Goal: Transaction & Acquisition: Obtain resource

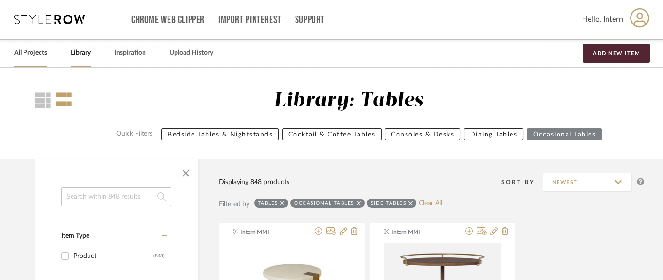
click at [24, 48] on link "All Projects" at bounding box center [30, 53] width 33 height 13
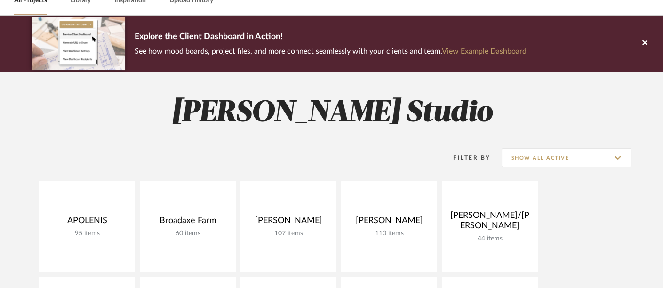
scroll to position [52, 0]
click at [566, 146] on div "Filter By Show All Active" at bounding box center [530, 158] width 201 height 24
click at [567, 153] on input "Show All Active" at bounding box center [566, 157] width 130 height 19
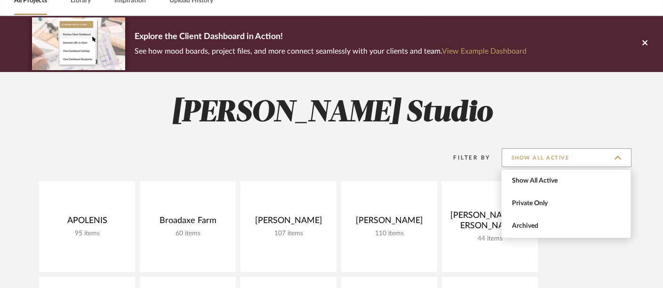
click at [571, 160] on input "Show All Active" at bounding box center [566, 157] width 130 height 19
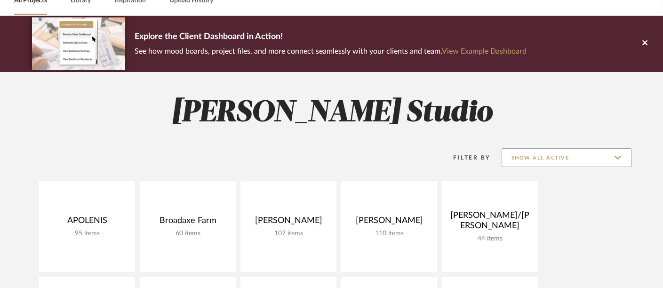
click at [561, 159] on input "Show All Active" at bounding box center [566, 157] width 130 height 19
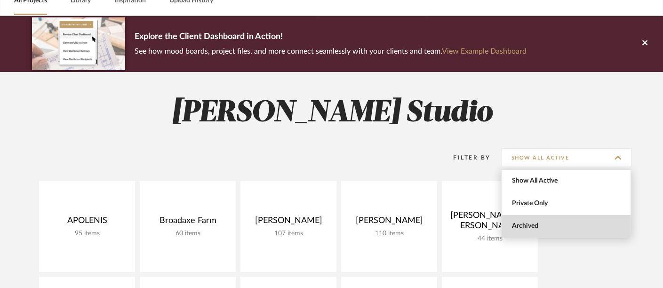
click at [579, 231] on span "Archived" at bounding box center [565, 226] width 129 height 23
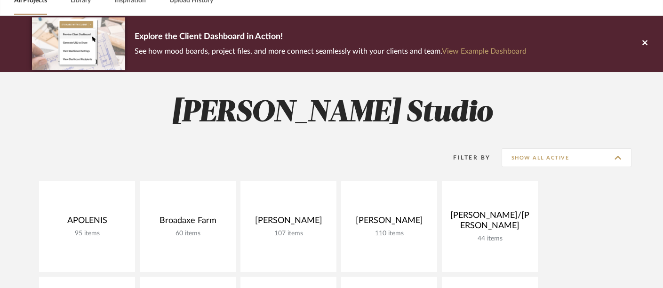
type input "Archived"
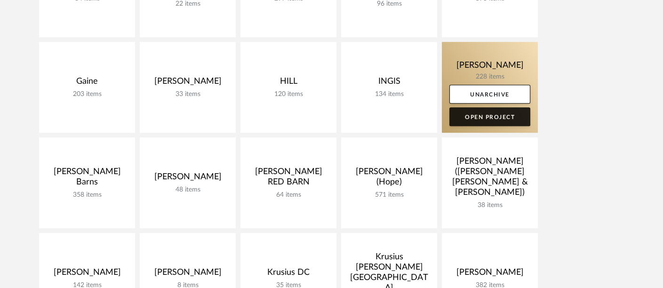
scroll to position [784, 0]
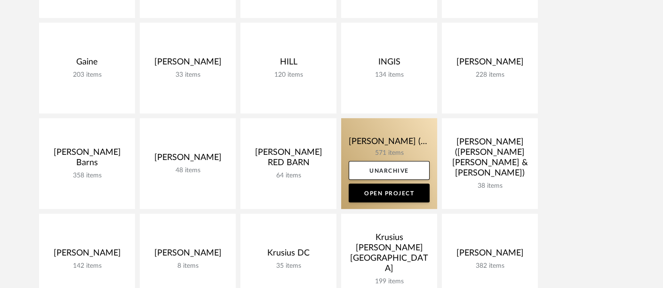
click at [400, 139] on link at bounding box center [389, 163] width 96 height 91
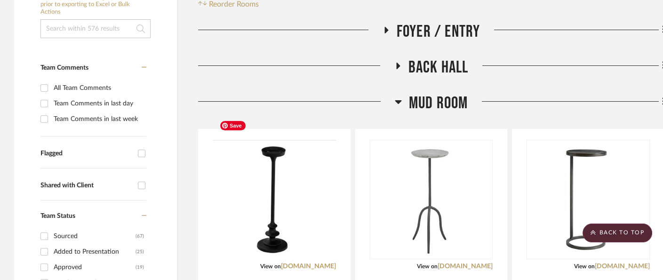
scroll to position [209, 0]
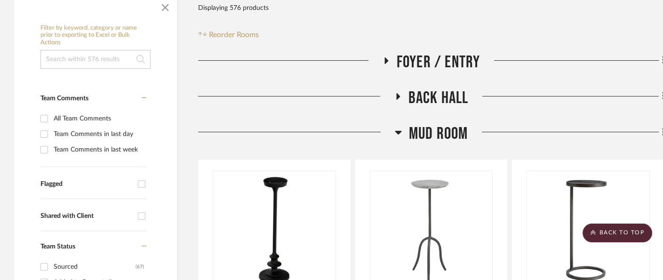
click at [433, 124] on span "Mud Room" at bounding box center [438, 134] width 59 height 20
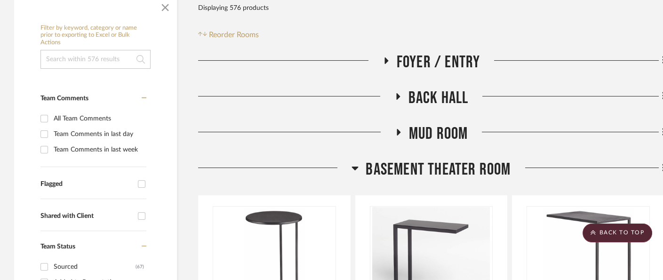
click at [433, 159] on span "Basement Theater Room" at bounding box center [437, 169] width 145 height 20
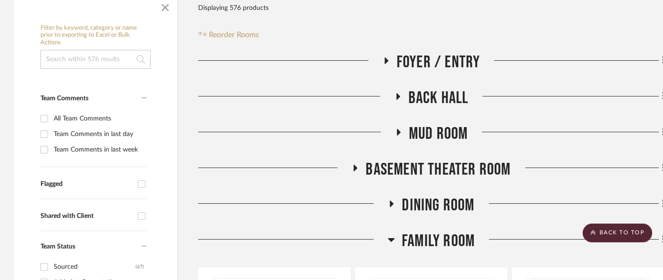
click at [436, 231] on span "Family Room" at bounding box center [438, 241] width 73 height 20
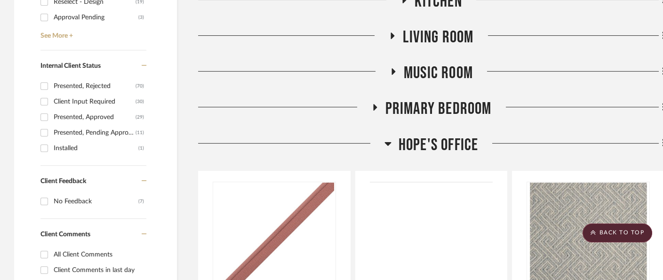
scroll to position [523, 0]
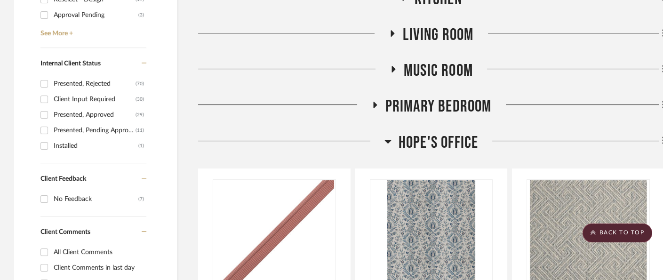
click at [415, 133] on span "Hope's Office" at bounding box center [438, 143] width 80 height 20
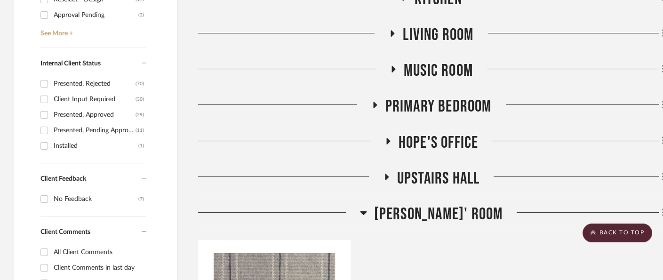
click at [421, 204] on span "[PERSON_NAME]' Room" at bounding box center [438, 214] width 129 height 20
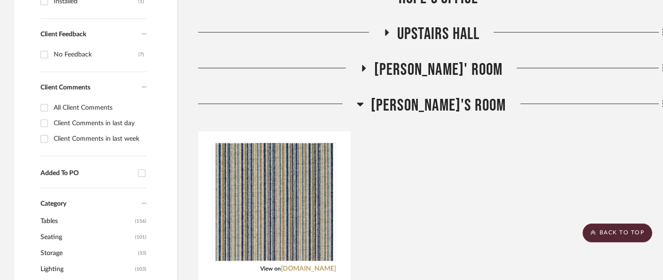
scroll to position [679, 0]
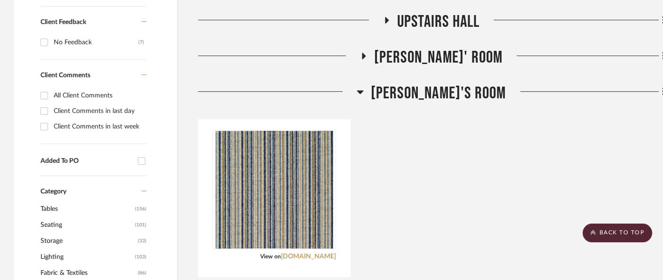
click at [410, 83] on span "[PERSON_NAME]'s Room" at bounding box center [438, 93] width 135 height 20
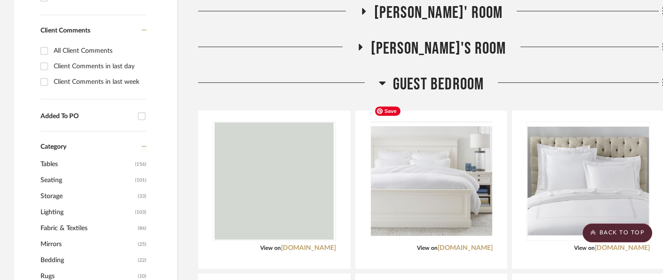
scroll to position [731, 0]
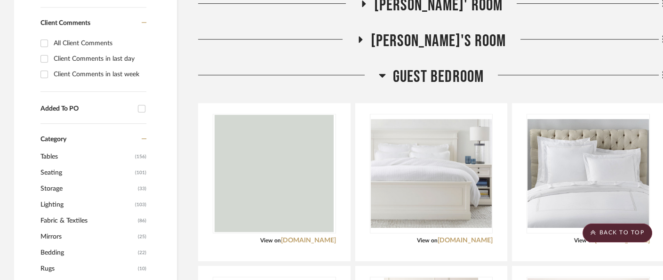
click at [409, 67] on span "Guest Bedroom" at bounding box center [438, 77] width 91 height 20
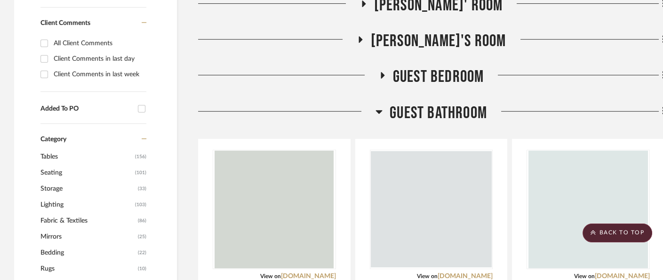
click at [420, 103] on span "Guest Bathroom" at bounding box center [437, 113] width 97 height 20
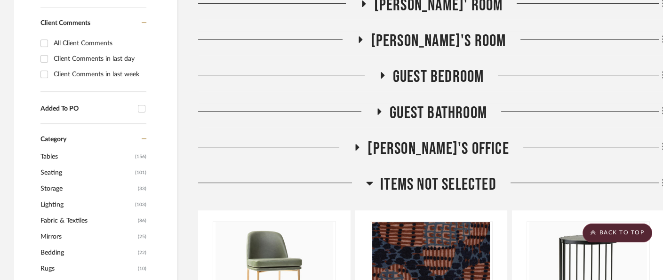
click at [424, 139] on span "[PERSON_NAME]'s Office" at bounding box center [437, 149] width 141 height 20
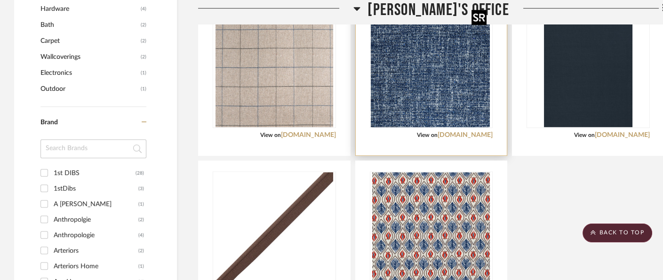
scroll to position [1202, 0]
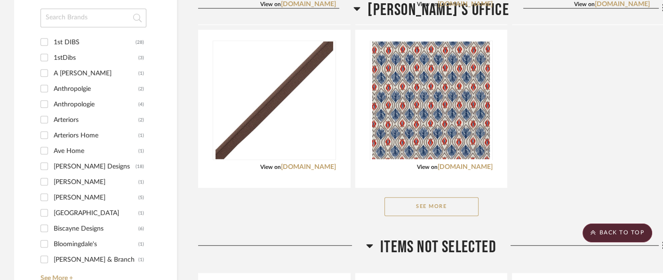
click at [427, 197] on button "See More" at bounding box center [431, 206] width 94 height 19
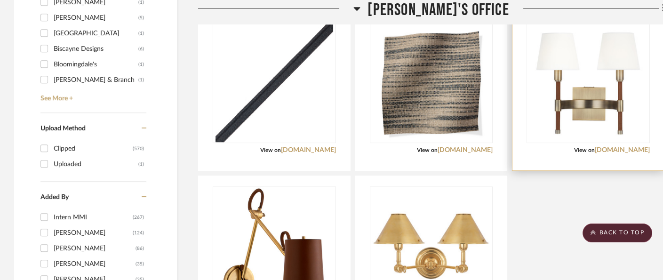
scroll to position [1358, 0]
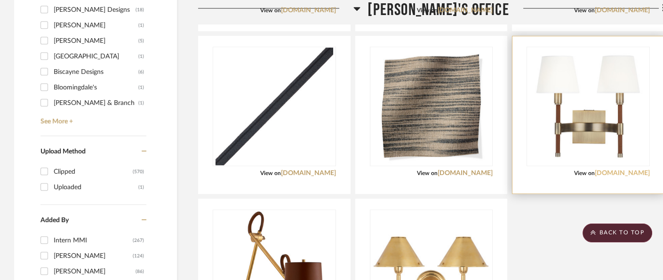
click at [609, 170] on link "[DOMAIN_NAME]" at bounding box center [622, 173] width 55 height 7
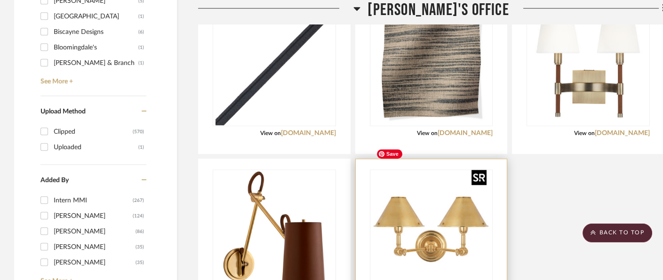
scroll to position [1411, 0]
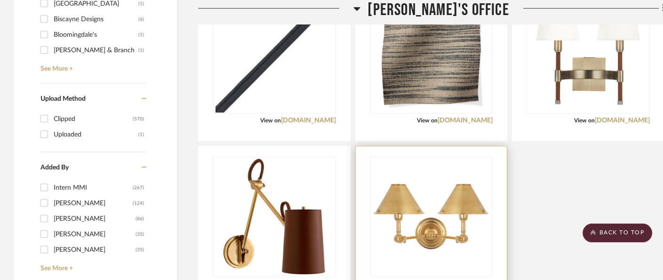
click at [451, 279] on link "[DOMAIN_NAME]" at bounding box center [464, 283] width 55 height 7
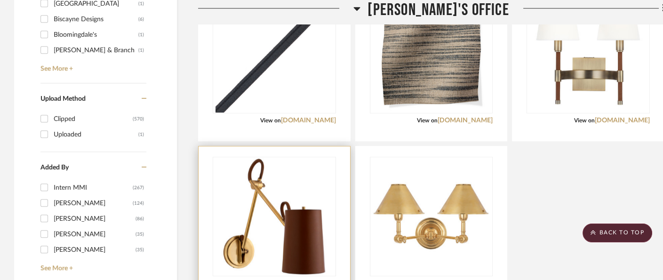
click at [293, 279] on link "[DOMAIN_NAME]" at bounding box center [308, 283] width 55 height 7
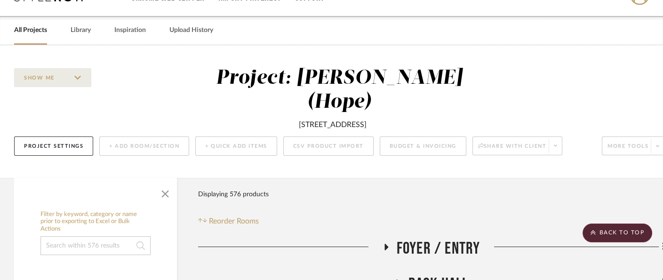
scroll to position [0, 0]
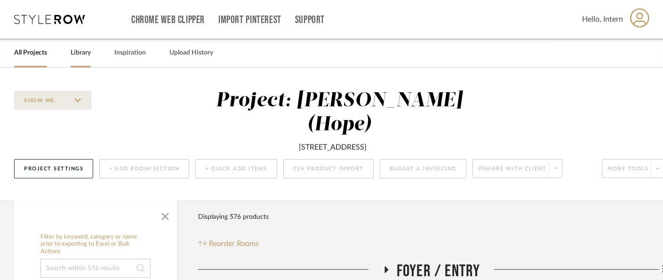
click at [82, 52] on link "Library" at bounding box center [81, 53] width 20 height 13
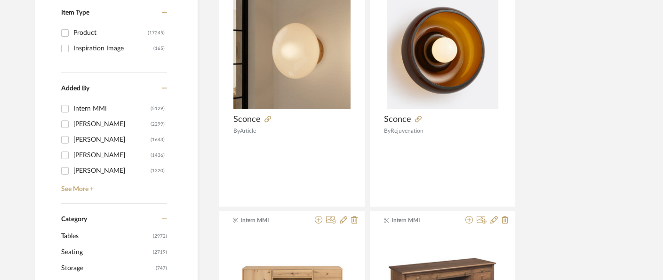
scroll to position [365, 0]
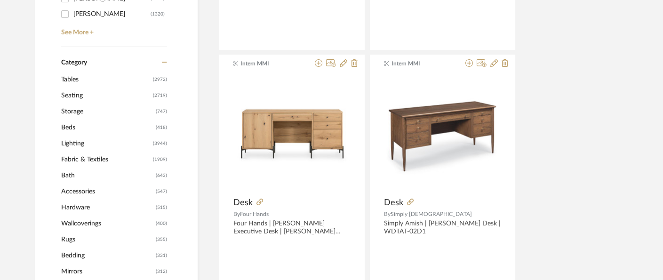
click at [77, 141] on span "Lighting" at bounding box center [105, 143] width 89 height 16
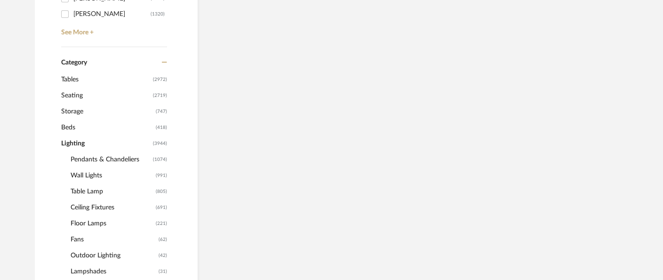
scroll to position [378, 0]
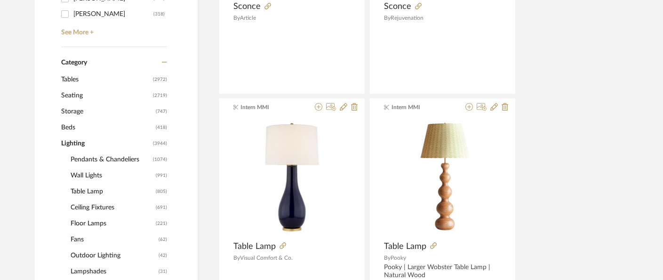
click at [83, 173] on span "Wall Lights" at bounding box center [112, 175] width 83 height 16
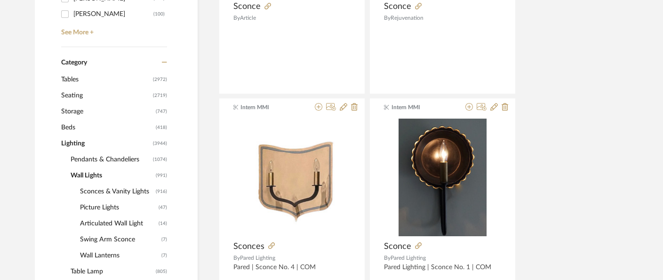
click at [98, 189] on span "Sconces & Vanity Lights" at bounding box center [116, 191] width 73 height 16
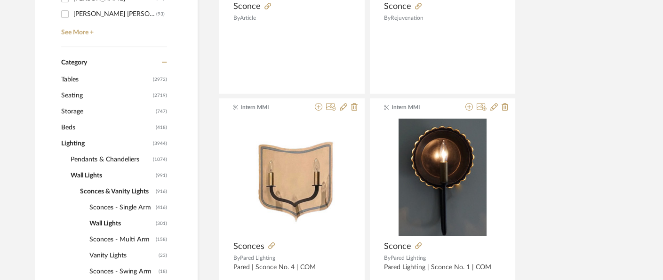
scroll to position [430, 0]
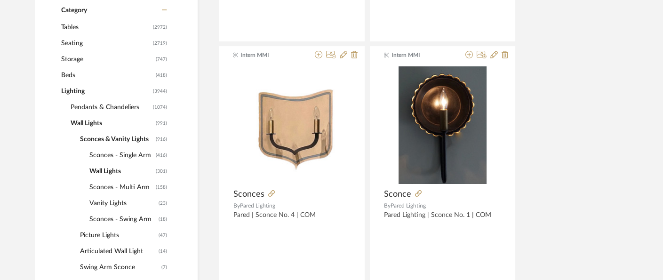
click at [119, 215] on span "Sconces - Swing Arm" at bounding box center [122, 219] width 67 height 16
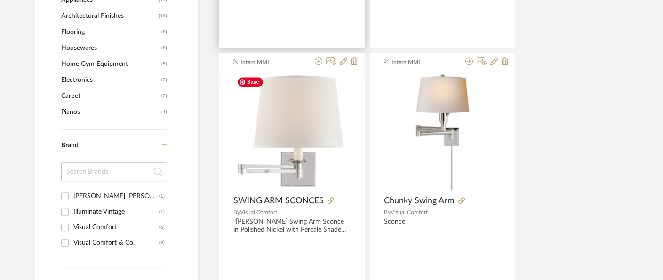
scroll to position [1162, 0]
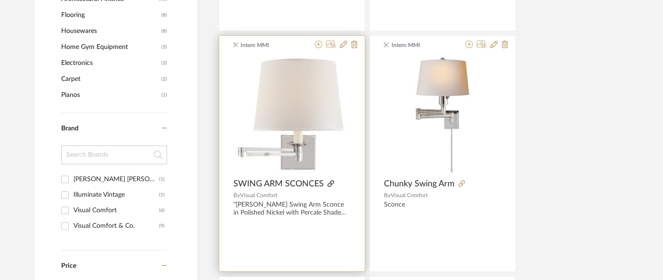
click at [327, 181] on icon at bounding box center [330, 183] width 7 height 7
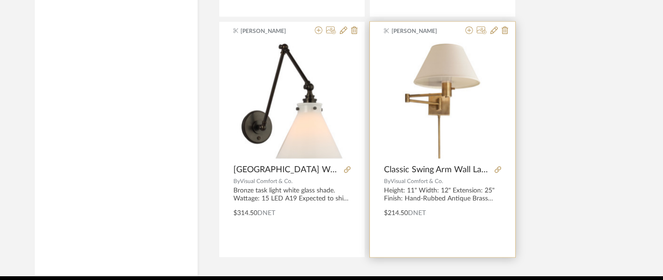
scroll to position [2123, 0]
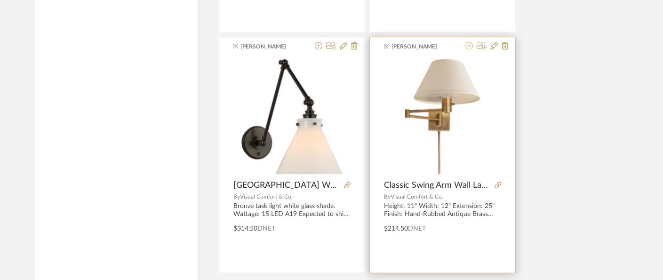
click at [470, 42] on icon at bounding box center [469, 46] width 8 height 8
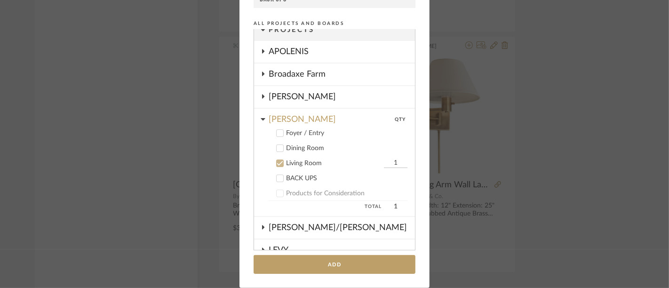
scroll to position [0, 0]
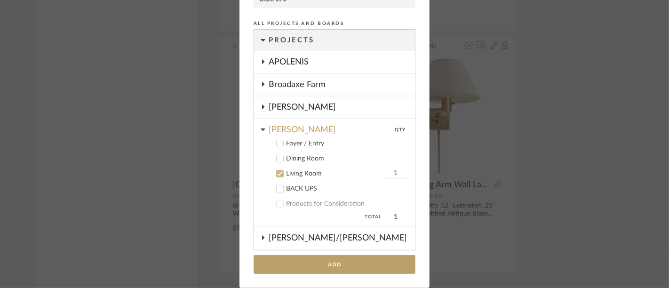
click at [282, 130] on div "[PERSON_NAME]" at bounding box center [332, 127] width 126 height 16
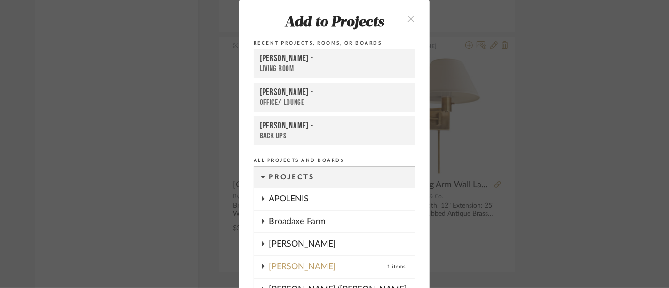
click at [412, 16] on icon "close" at bounding box center [411, 19] width 8 height 8
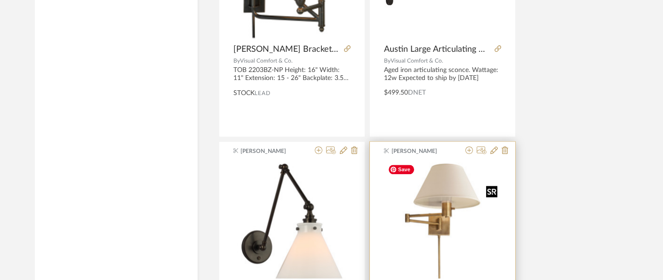
scroll to position [2123, 0]
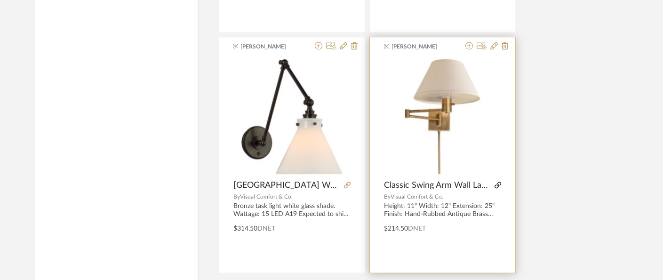
click at [497, 182] on icon at bounding box center [497, 185] width 7 height 7
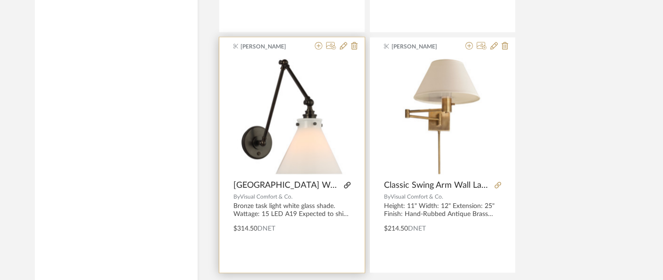
click at [348, 182] on icon at bounding box center [347, 185] width 7 height 7
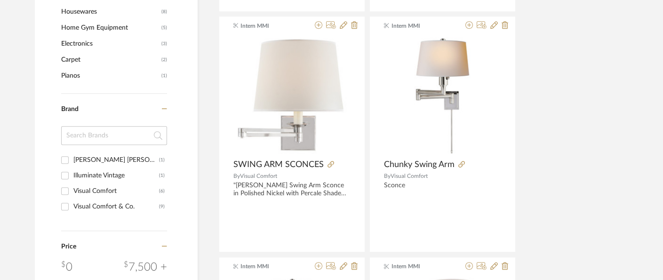
scroll to position [1182, 0]
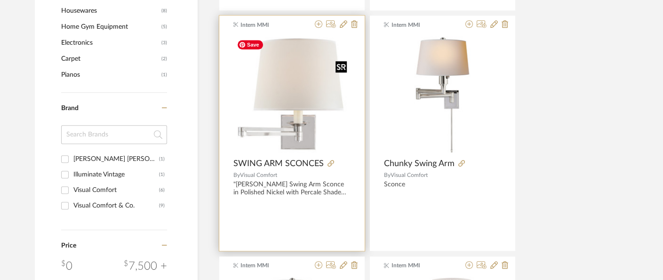
click at [283, 135] on img "0" at bounding box center [291, 95] width 117 height 116
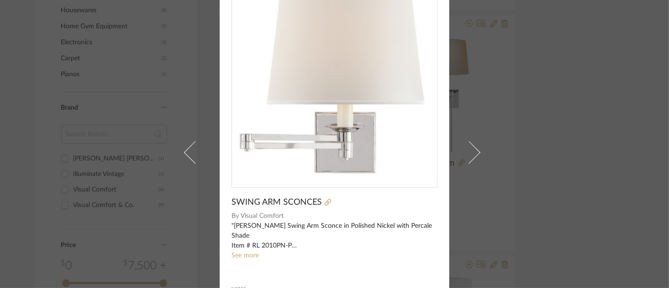
scroll to position [104, 0]
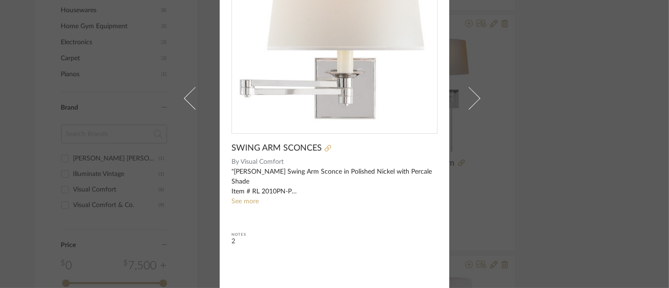
click at [325, 147] on icon at bounding box center [328, 148] width 7 height 7
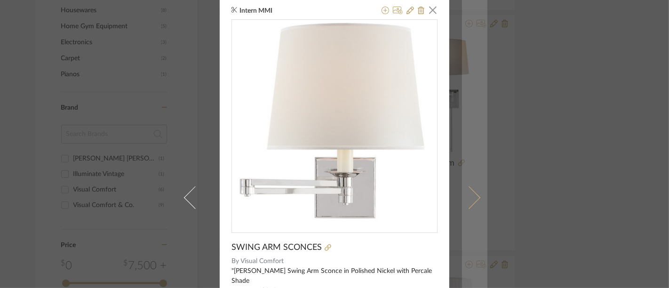
scroll to position [0, 0]
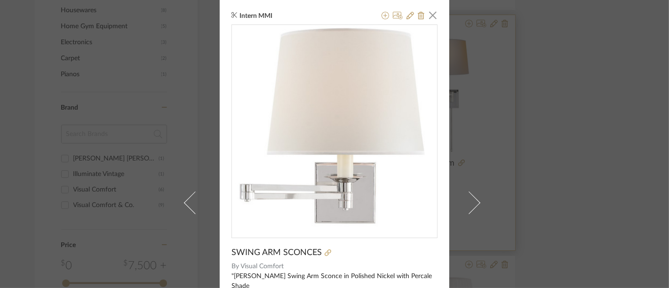
drag, startPoint x: 431, startPoint y: 17, endPoint x: 446, endPoint y: 79, distance: 63.4
click at [431, 17] on span "button" at bounding box center [432, 15] width 19 height 19
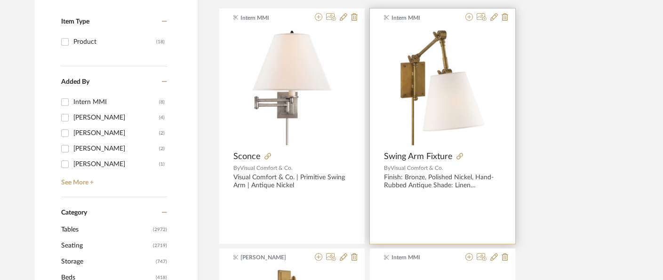
scroll to position [242, 0]
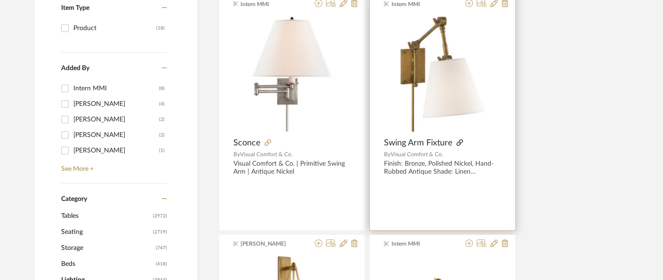
click at [461, 139] on icon at bounding box center [459, 142] width 7 height 7
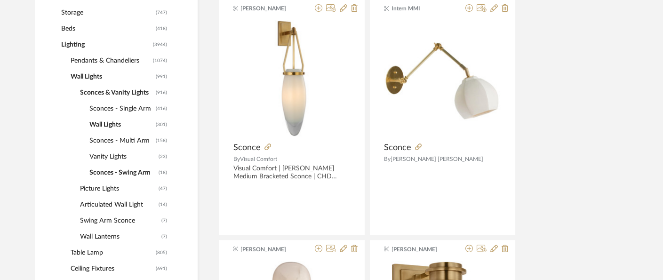
scroll to position [555, 0]
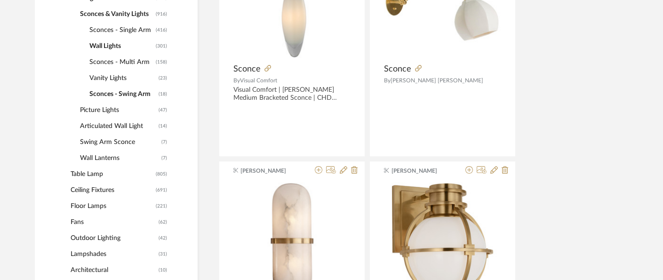
click at [134, 28] on span "Sconces - Single Arm" at bounding box center [121, 30] width 64 height 16
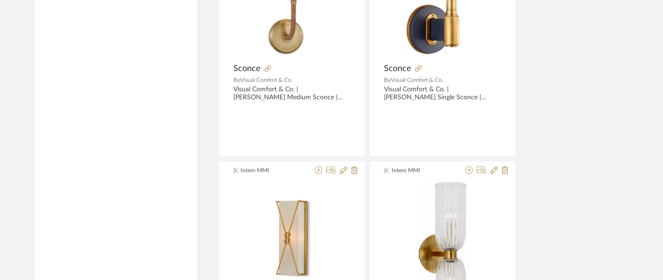
scroll to position [2175, 0]
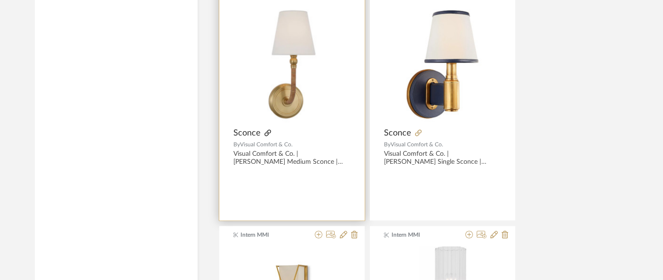
click at [264, 129] on icon at bounding box center [267, 132] width 7 height 7
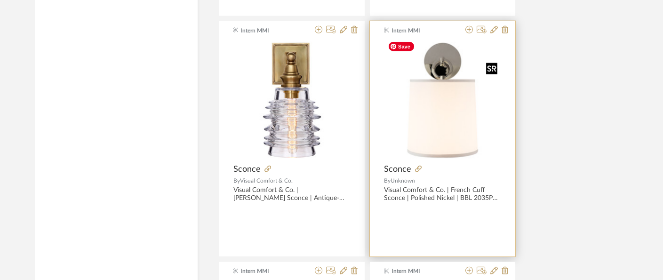
scroll to position [4057, 0]
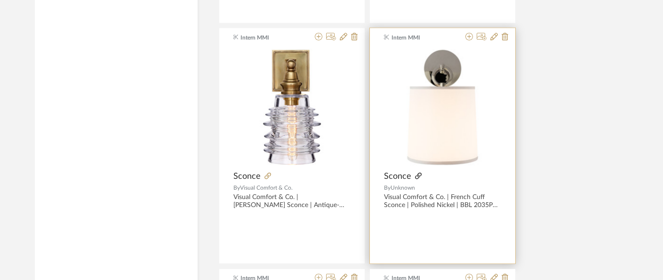
click at [418, 173] on icon at bounding box center [418, 176] width 7 height 7
